Goal: Find specific page/section: Find specific page/section

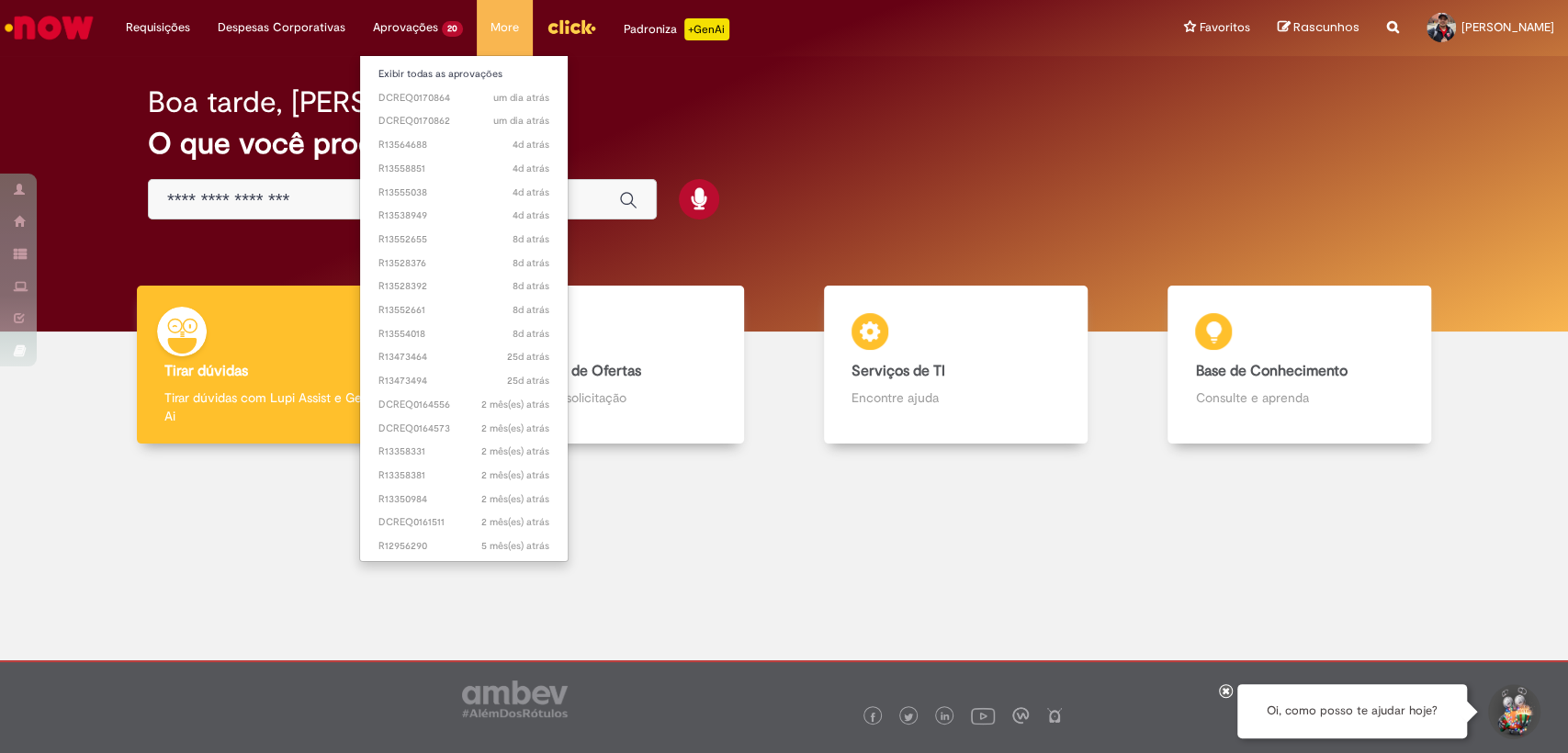
click at [398, 24] on body "Pular para o conteúdo da página Requisições Exibir Todas as Solicitações Requis…" at bounding box center [784, 376] width 1568 height 753
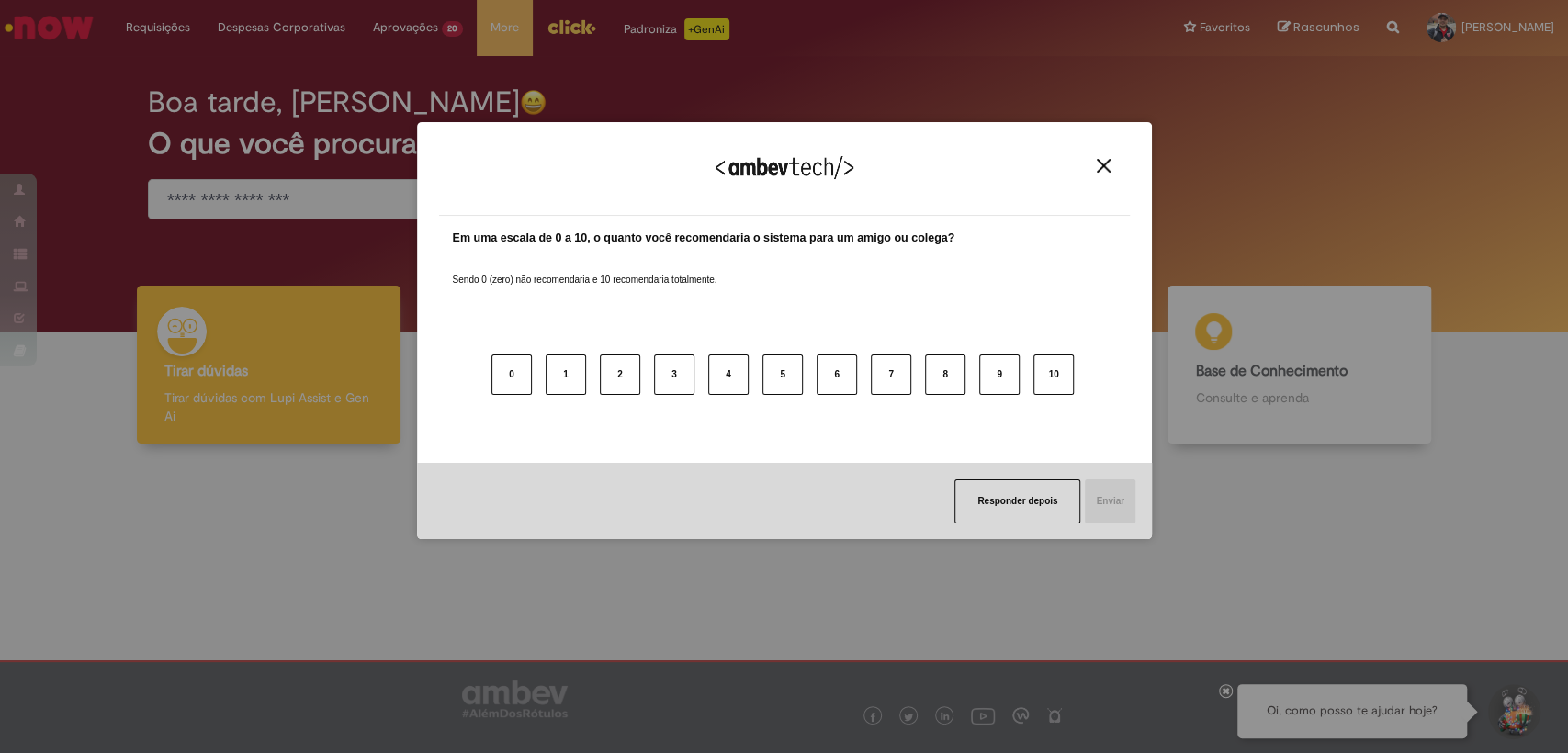
click at [1100, 161] on img "Close" at bounding box center [1103, 165] width 14 height 14
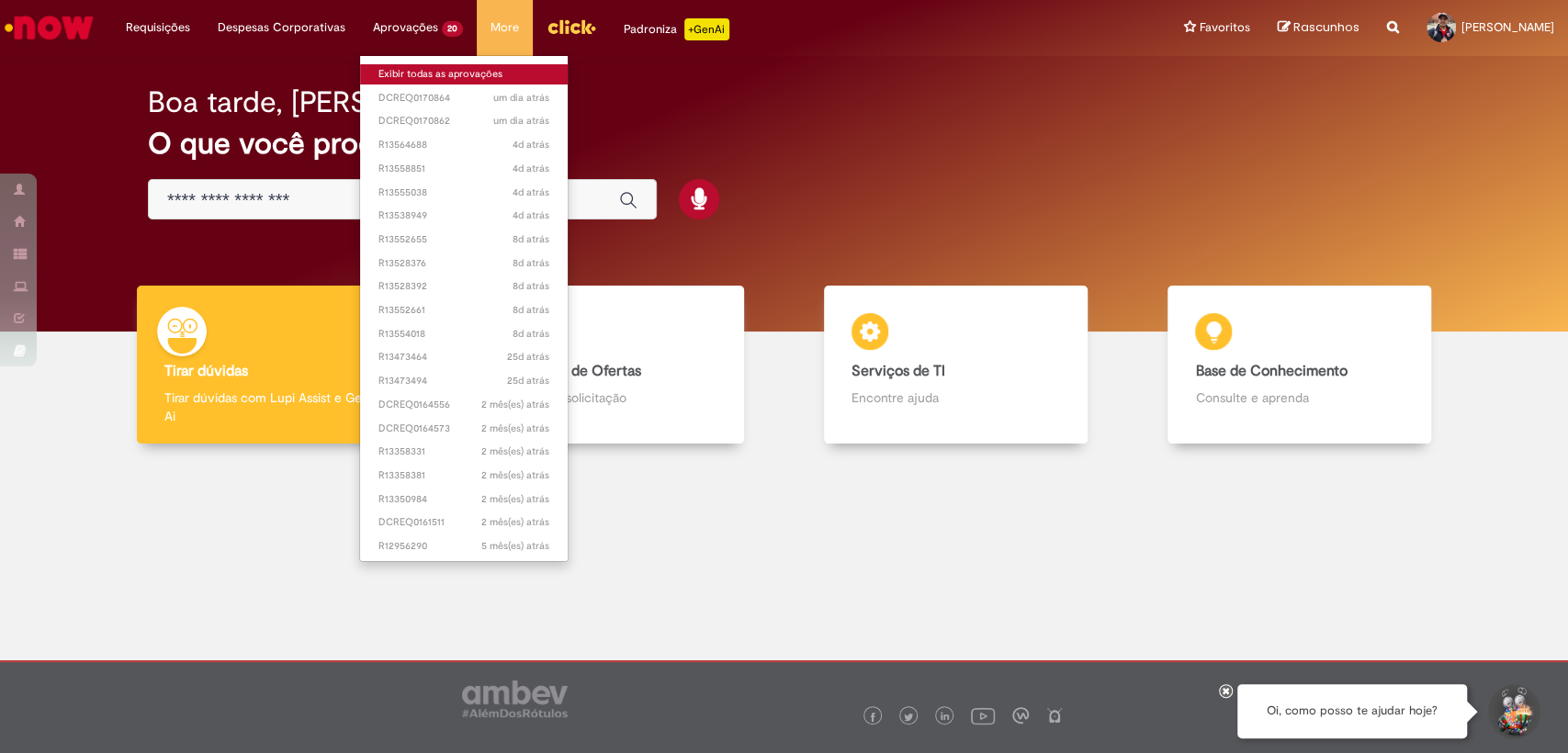
click at [394, 73] on link "Exibir todas as aprovações" at bounding box center [464, 75] width 207 height 21
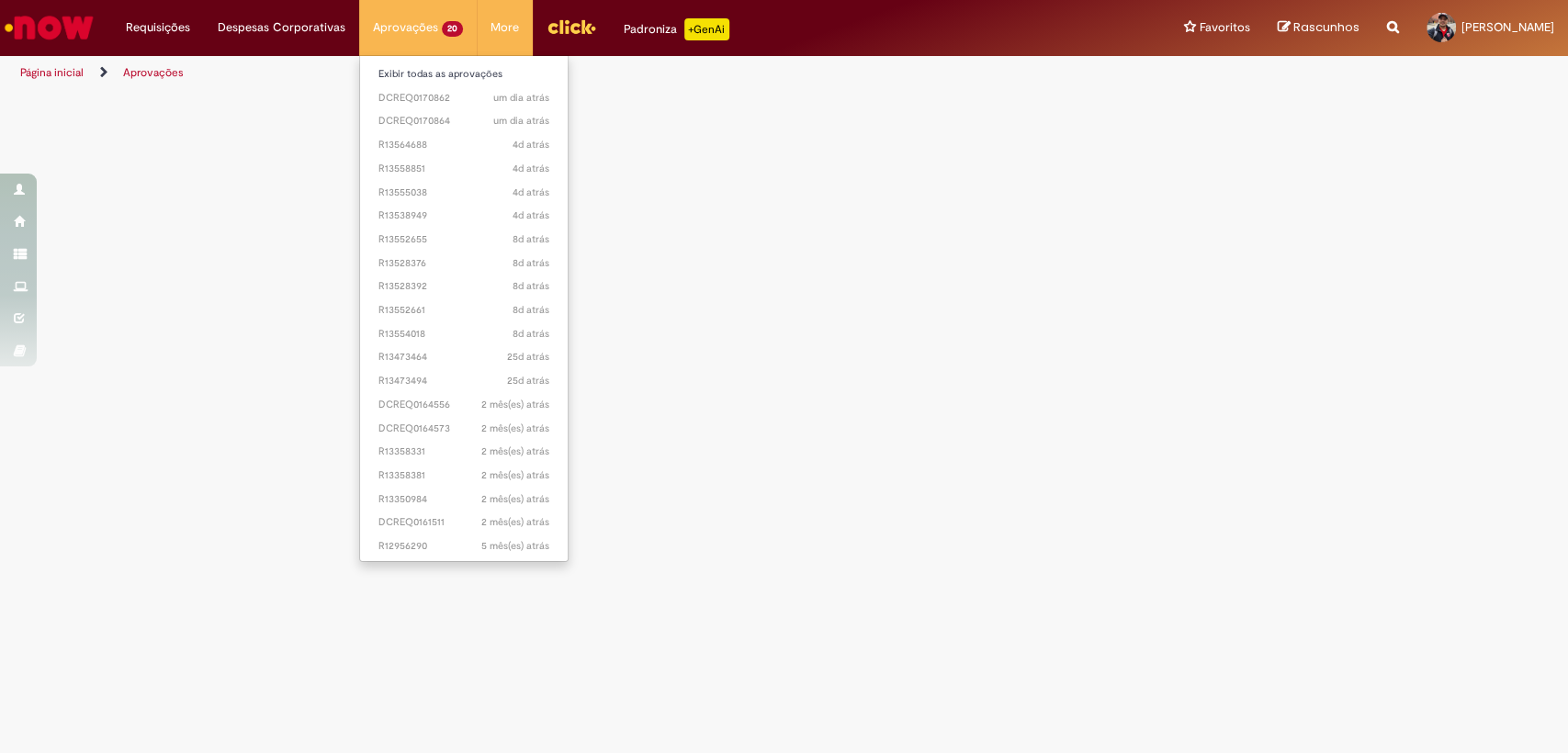
click at [390, 21] on li "Aprovações 20 Exibir todas as aprovações um dia atrás um dia atrás DCREQ0170862…" at bounding box center [418, 27] width 118 height 55
click at [562, 31] on img "Menu Cabeçalho" at bounding box center [571, 27] width 49 height 28
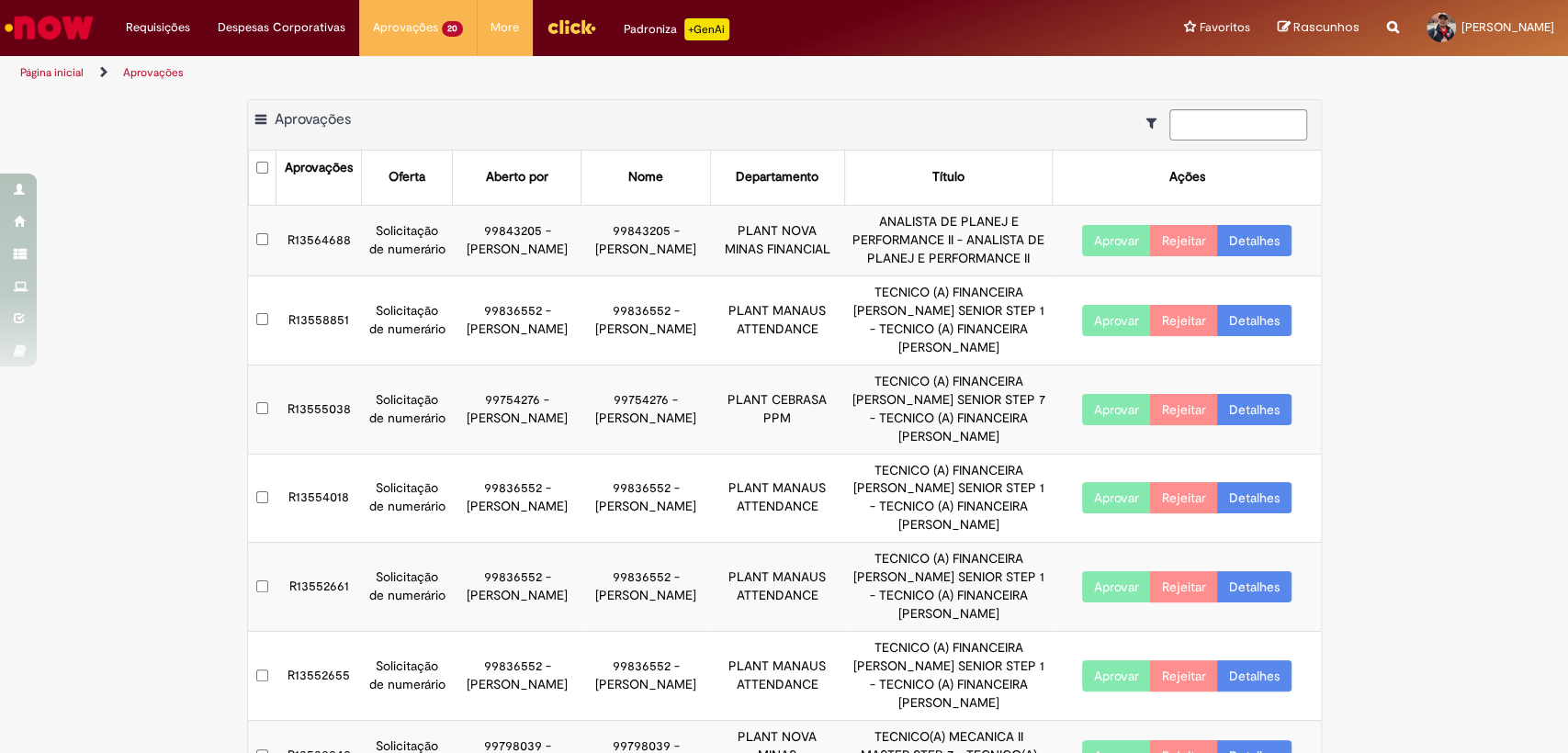
click at [64, 12] on img "Ir para a Homepage" at bounding box center [49, 27] width 94 height 36
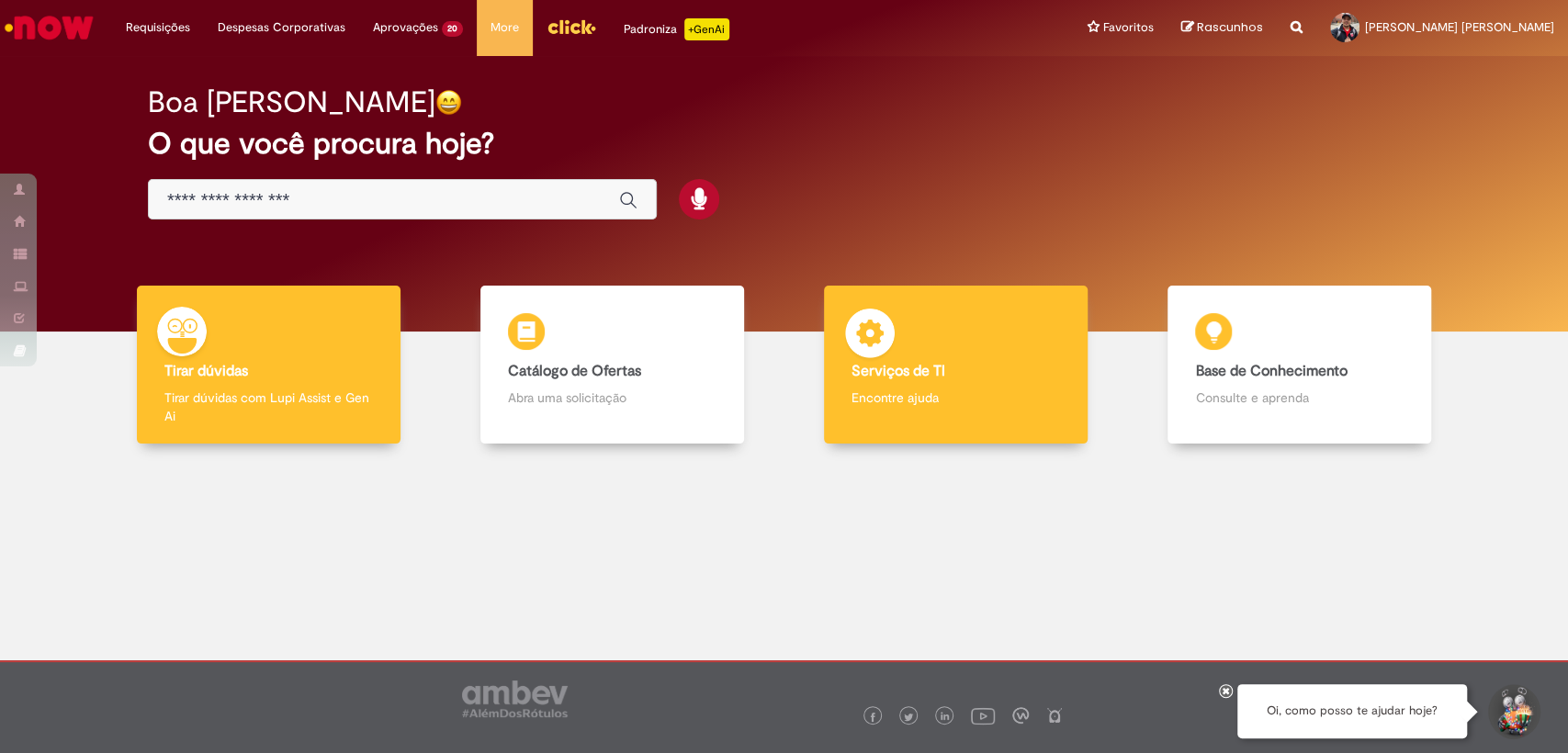
click at [942, 342] on div "Serviços de TI Serviços de TI Encontre ajuda" at bounding box center [955, 365] width 264 height 159
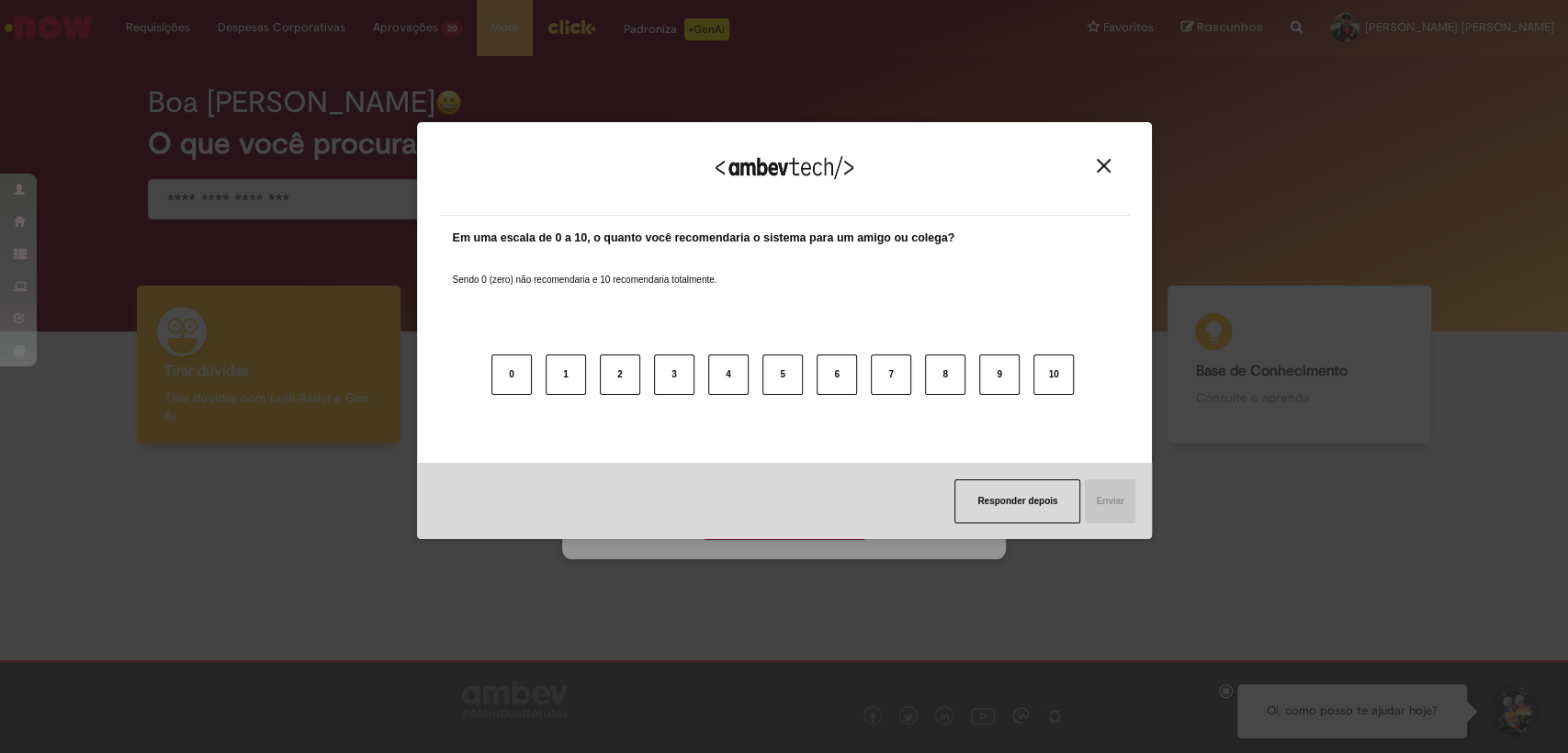
click at [1098, 159] on img "Close" at bounding box center [1103, 165] width 14 height 14
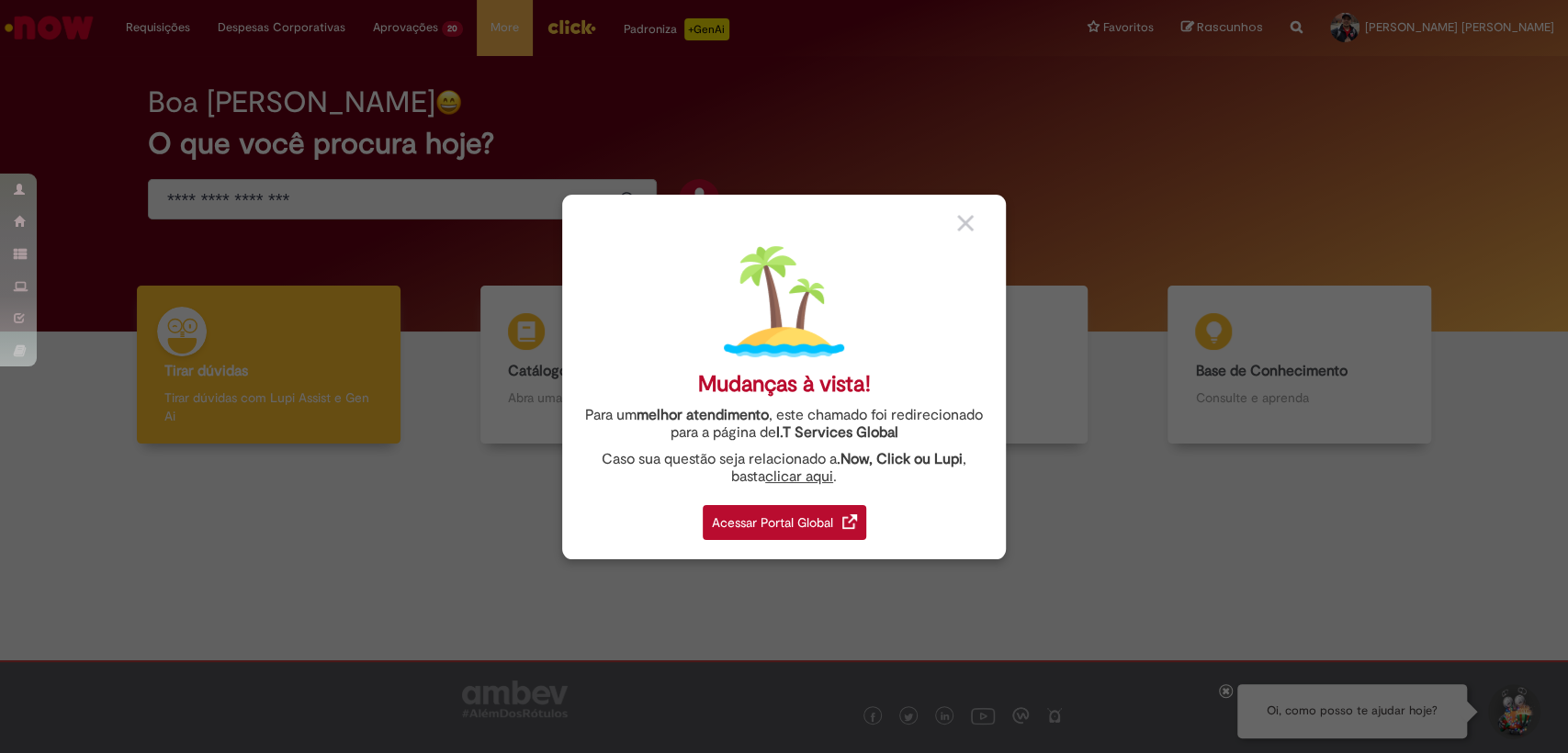
click at [786, 520] on div "Acessar Portal Global" at bounding box center [784, 522] width 163 height 35
